Goal: Navigation & Orientation: Find specific page/section

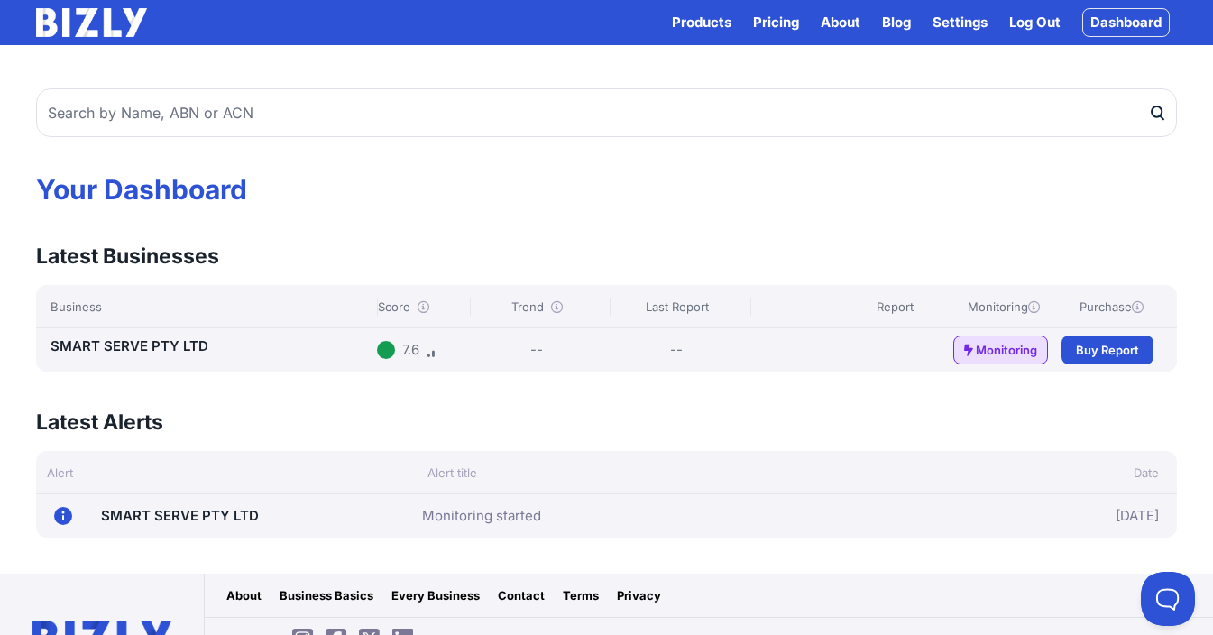
click at [1126, 22] on link "Dashboard" at bounding box center [1125, 22] width 87 height 29
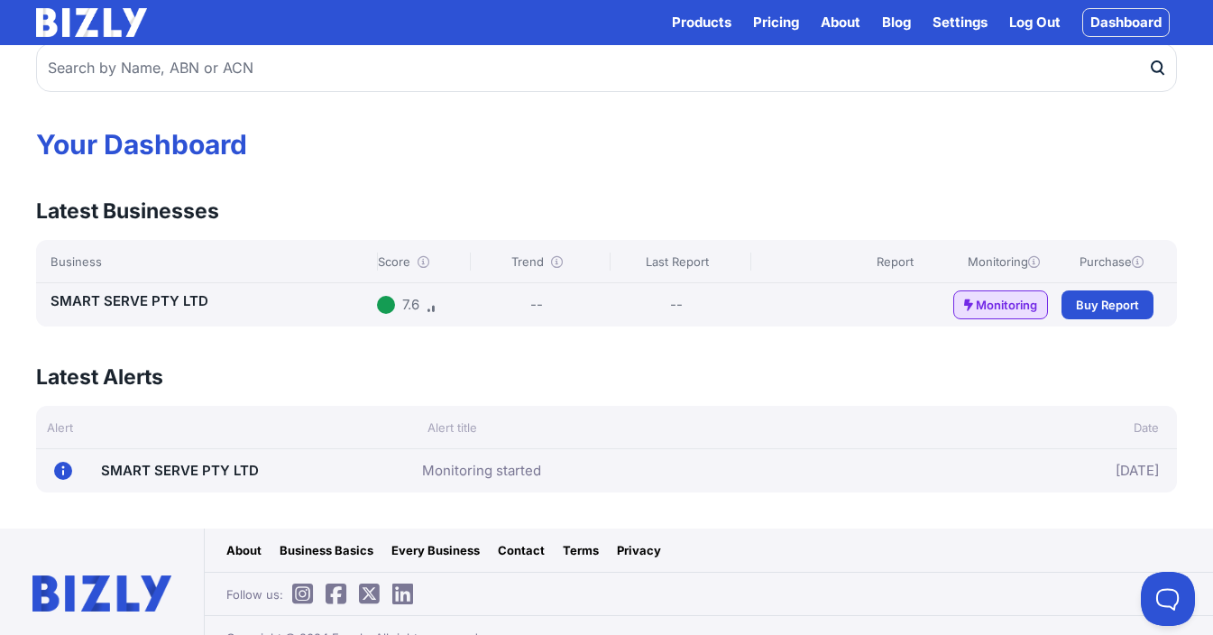
scroll to position [69, 0]
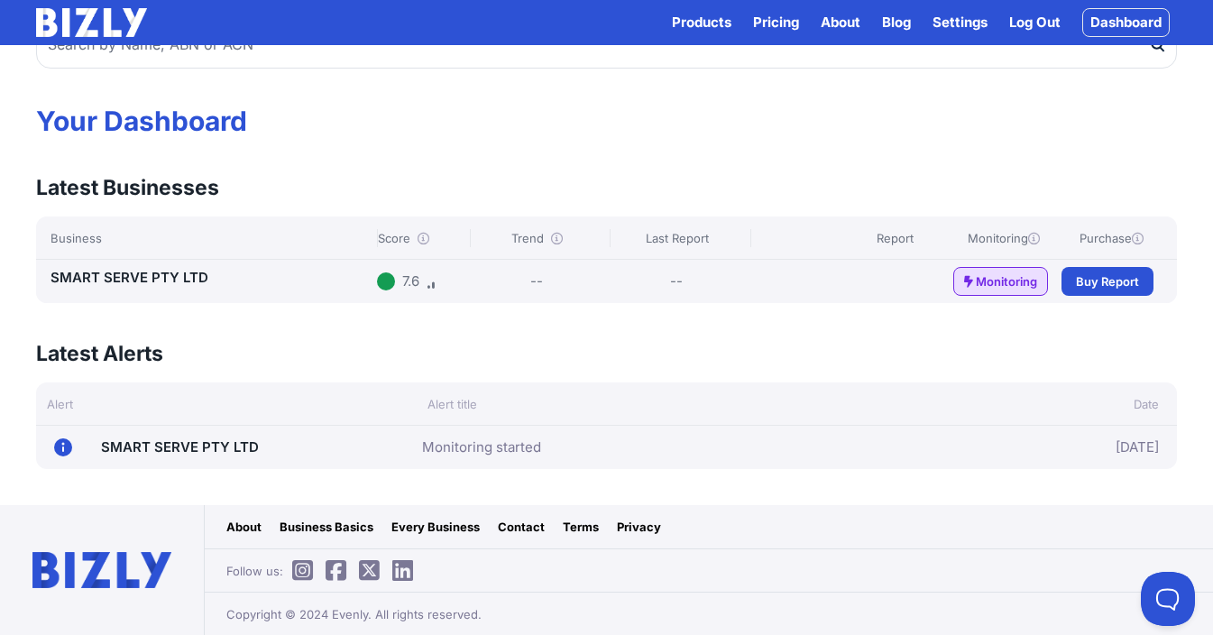
click at [147, 276] on link "SMART SERVE PTY LTD" at bounding box center [130, 277] width 158 height 17
